Goal: Find specific page/section: Find specific page/section

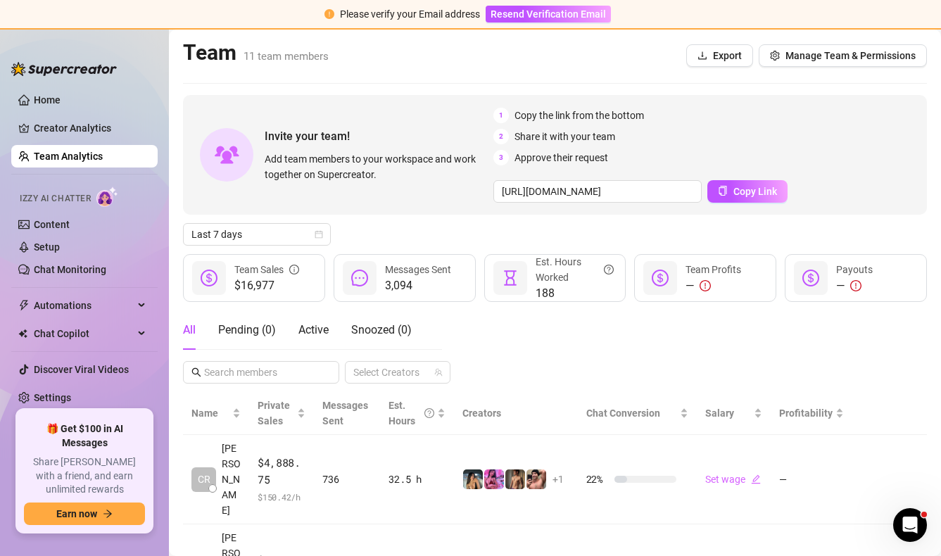
scroll to position [122, 0]
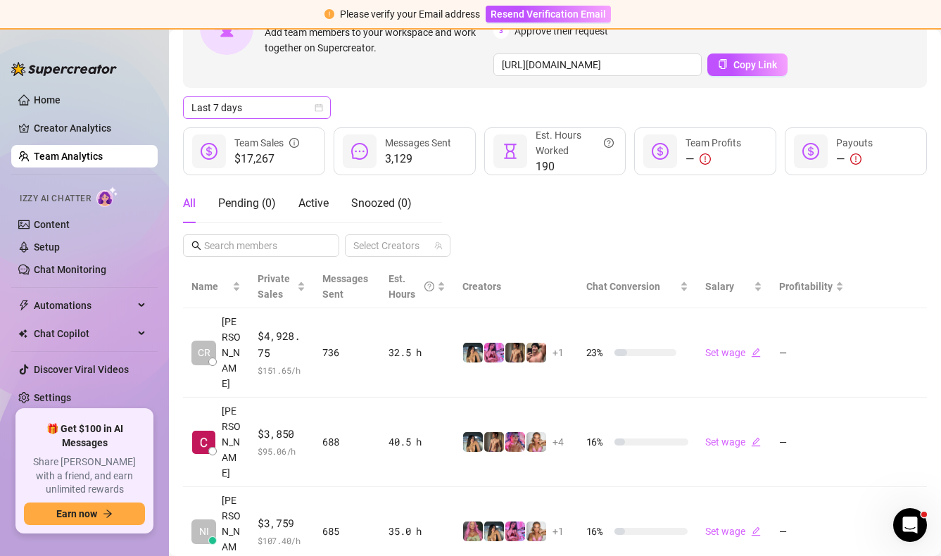
scroll to position [126, 0]
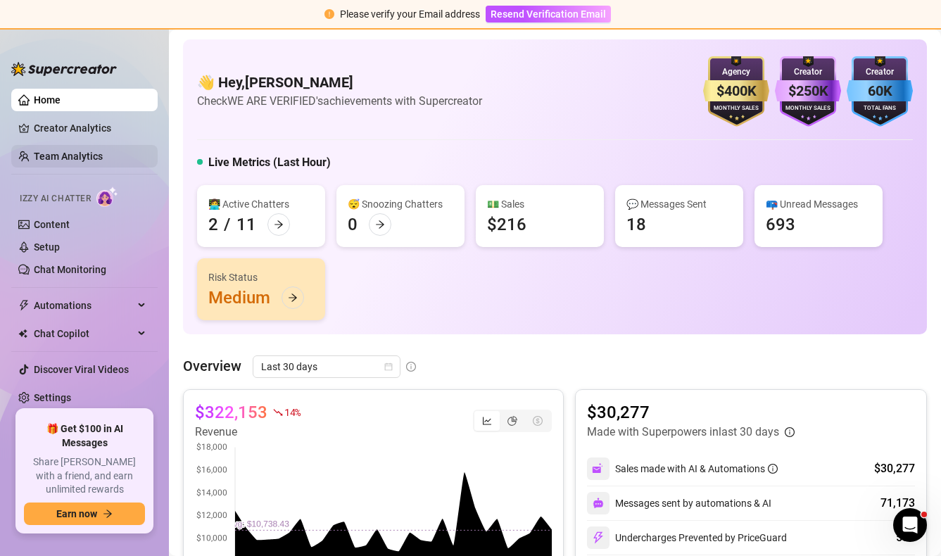
click at [84, 157] on link "Team Analytics" at bounding box center [68, 156] width 69 height 11
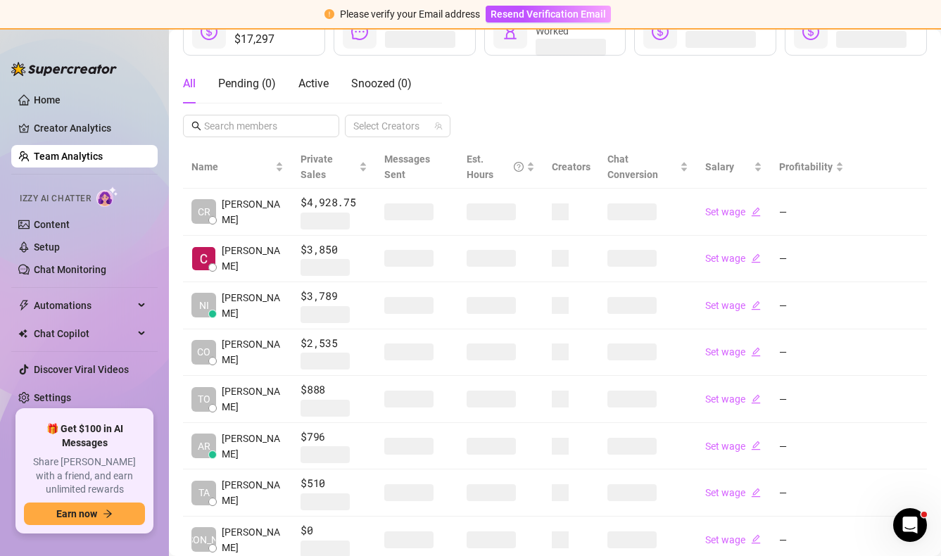
scroll to position [250, 0]
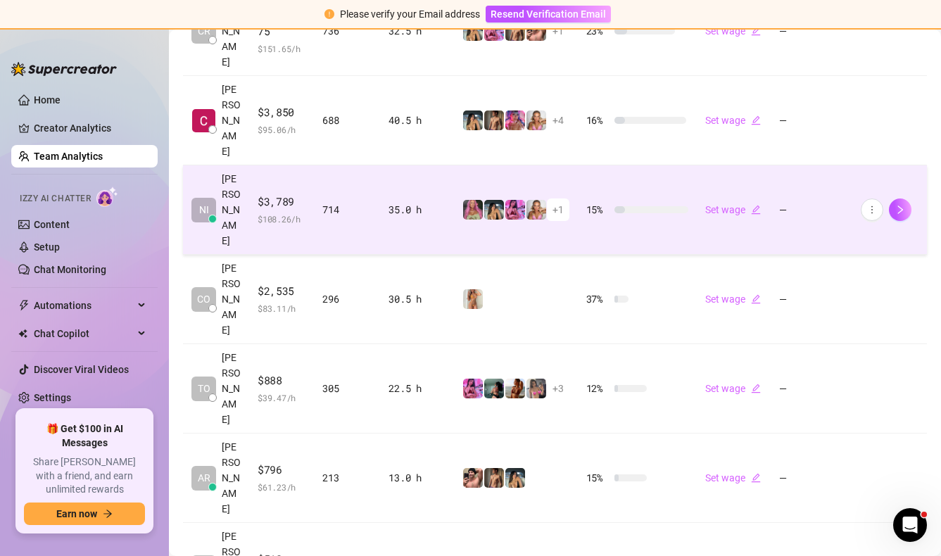
scroll to position [450, 0]
